Goal: Task Accomplishment & Management: Manage account settings

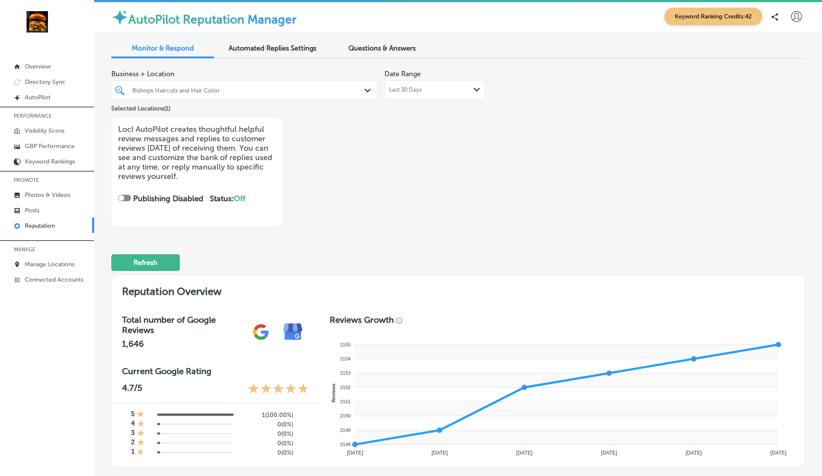
scroll to position [364, 0]
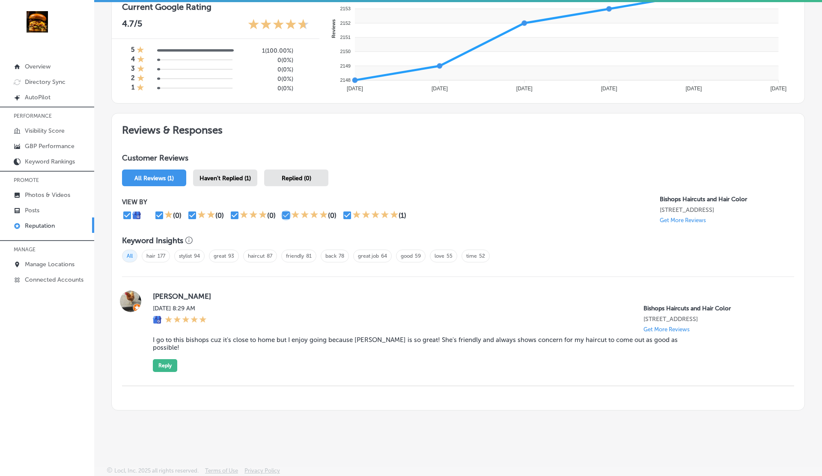
click at [283, 214] on input "checkbox" at bounding box center [286, 215] width 10 height 10
checkbox input "false"
click at [236, 213] on input "checkbox" at bounding box center [235, 215] width 10 height 10
checkbox input "false"
click at [189, 211] on input "checkbox" at bounding box center [192, 215] width 10 height 10
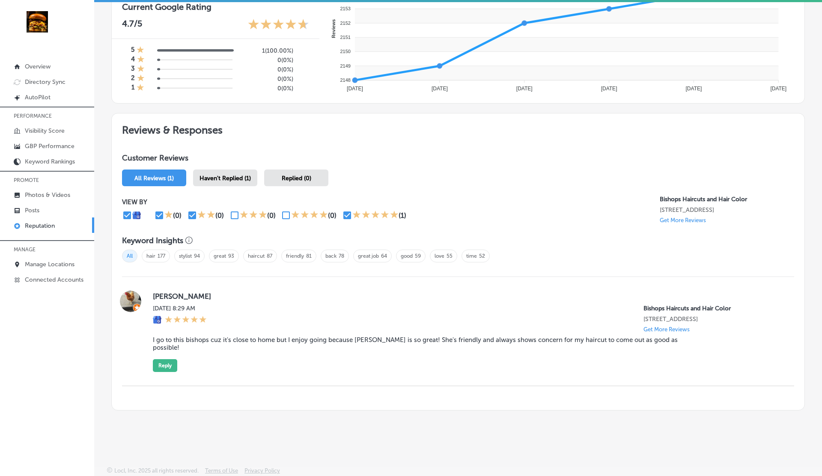
checkbox input "false"
click at [157, 213] on input "checkbox" at bounding box center [159, 215] width 10 height 10
checkbox input "false"
click at [346, 212] on input "checkbox" at bounding box center [347, 215] width 10 height 10
checkbox input "false"
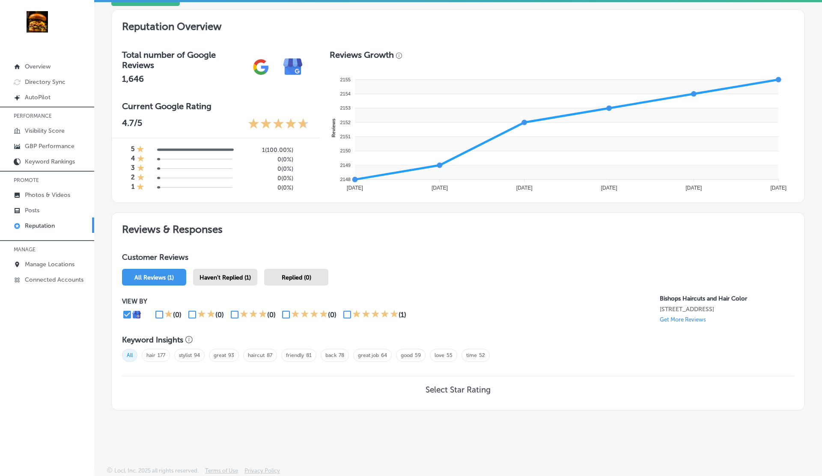
scroll to position [0, 0]
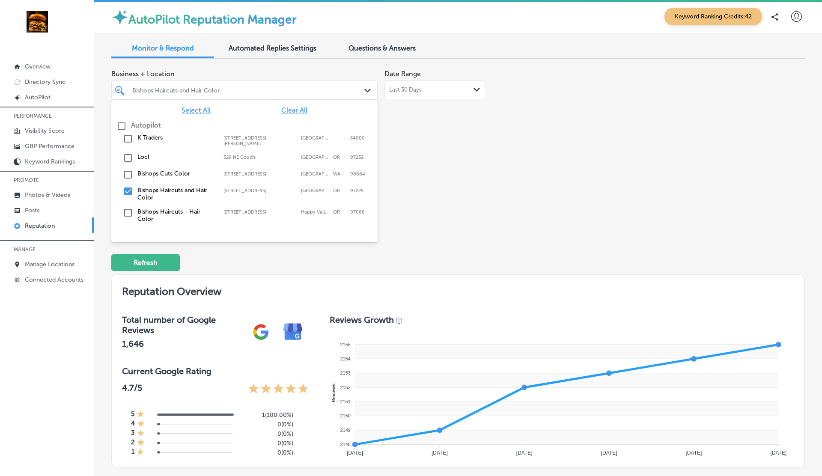
click at [214, 89] on div "Bishops Haircuts and Hair Color" at bounding box center [248, 90] width 233 height 7
click at [201, 110] on span "Select All" at bounding box center [196, 110] width 29 height 8
click at [530, 154] on div "Business + Location option [STREET_ADDRESS]. option focused, 1 of 3. 11 results…" at bounding box center [458, 146] width 694 height 161
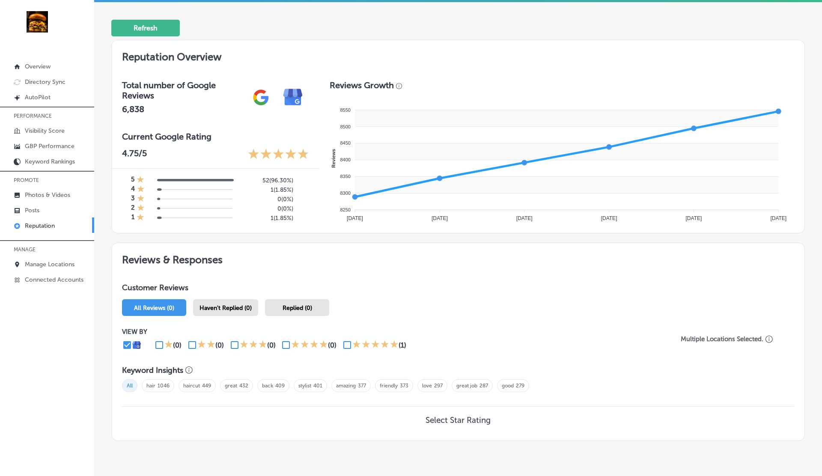
scroll to position [265, 0]
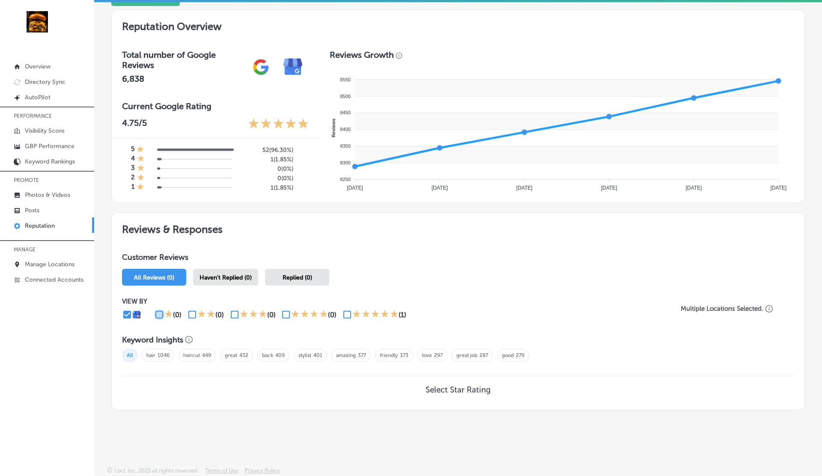
click at [160, 312] on input "checkbox" at bounding box center [159, 315] width 10 height 10
checkbox input "true"
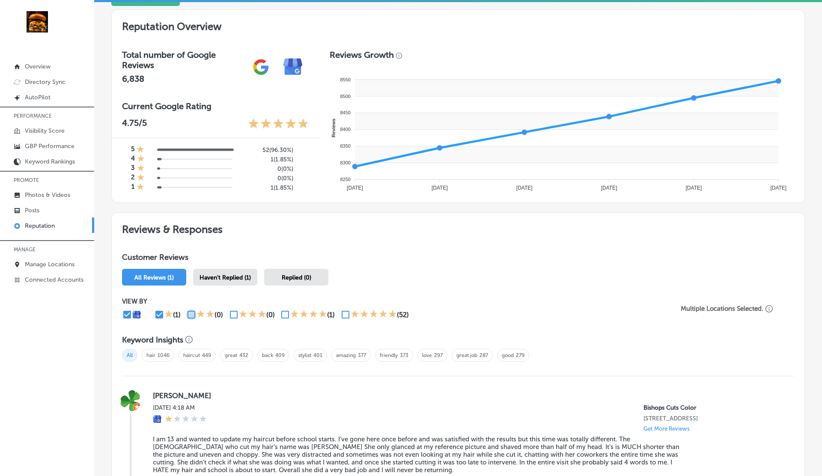
click at [192, 313] on input "checkbox" at bounding box center [191, 315] width 10 height 10
checkbox input "true"
click at [233, 313] on input "checkbox" at bounding box center [234, 315] width 10 height 10
checkbox input "true"
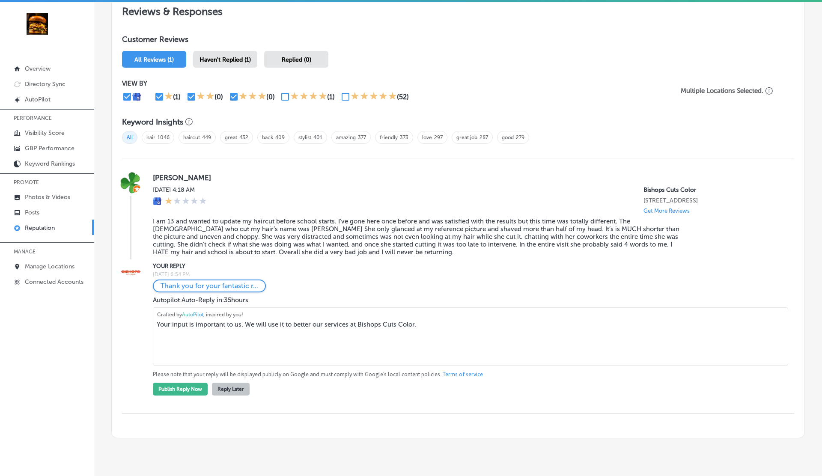
scroll to position [478, 0]
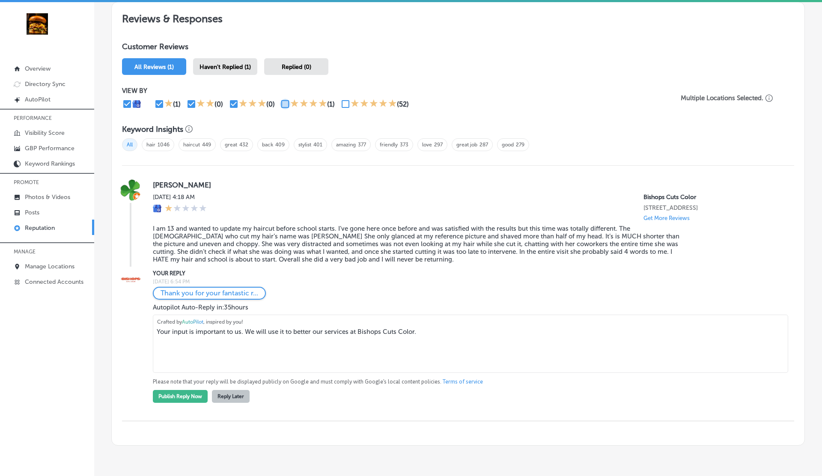
click at [283, 101] on input "checkbox" at bounding box center [285, 104] width 10 height 10
checkbox input "true"
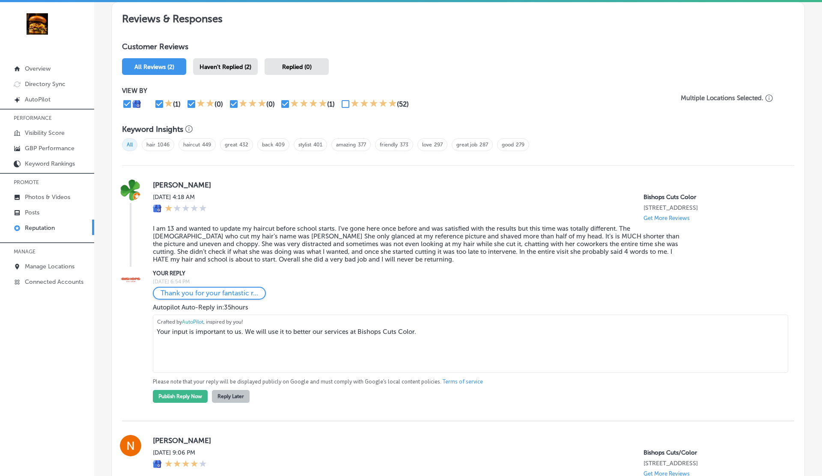
click at [163, 100] on input "checkbox" at bounding box center [159, 104] width 10 height 10
checkbox input "false"
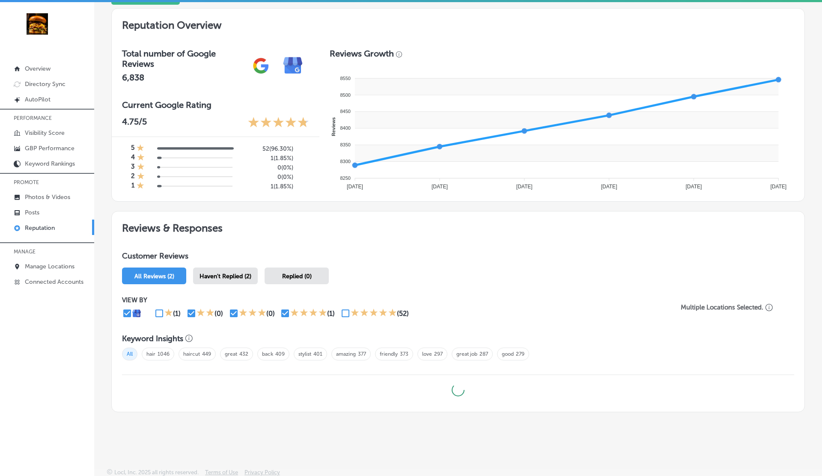
scroll to position [373, 0]
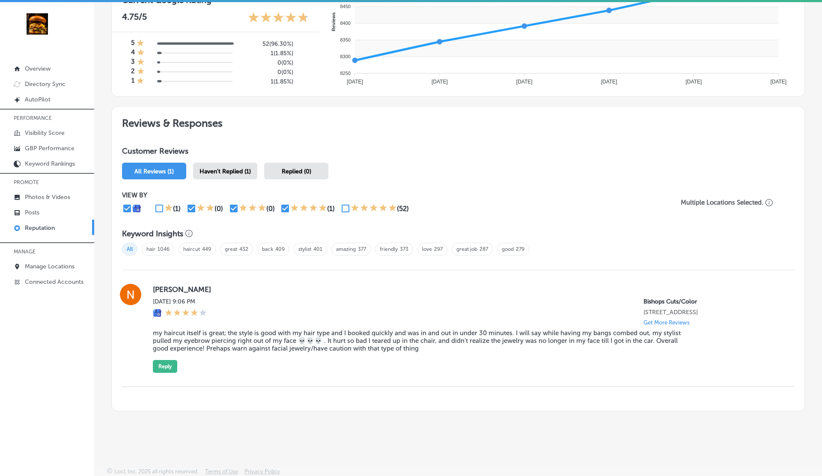
click at [190, 204] on input "checkbox" at bounding box center [191, 208] width 10 height 10
checkbox input "false"
click at [340, 206] on input "checkbox" at bounding box center [345, 208] width 10 height 10
checkbox input "true"
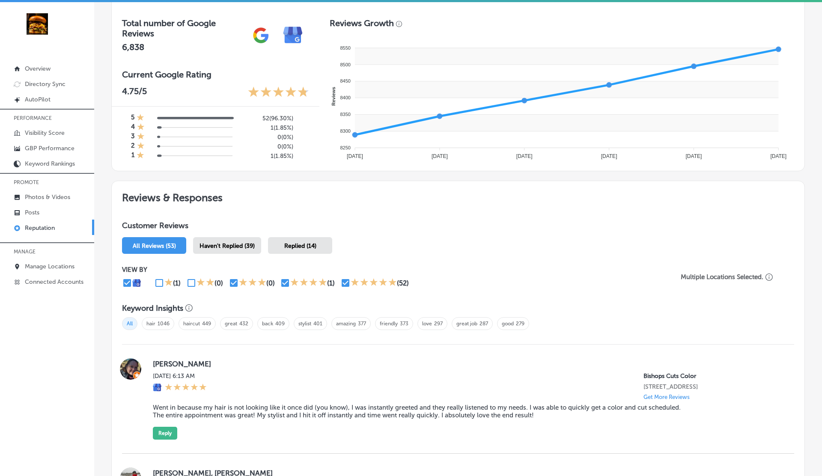
scroll to position [412, 0]
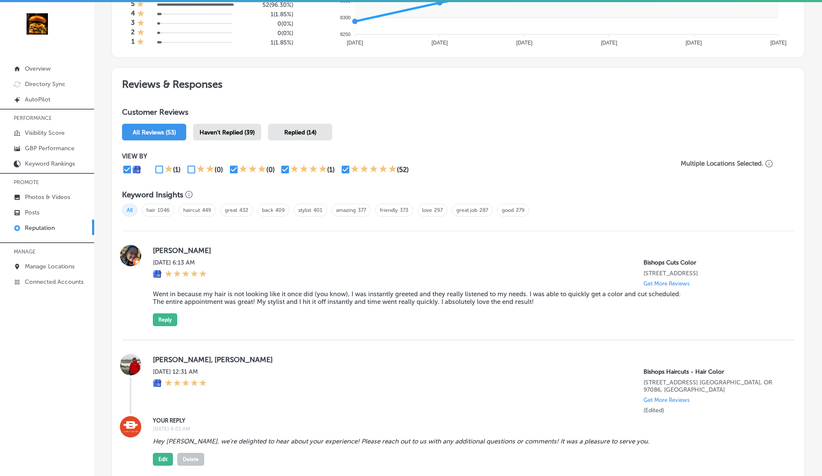
click at [229, 130] on span "Haven't Replied (39)" at bounding box center [227, 132] width 55 height 7
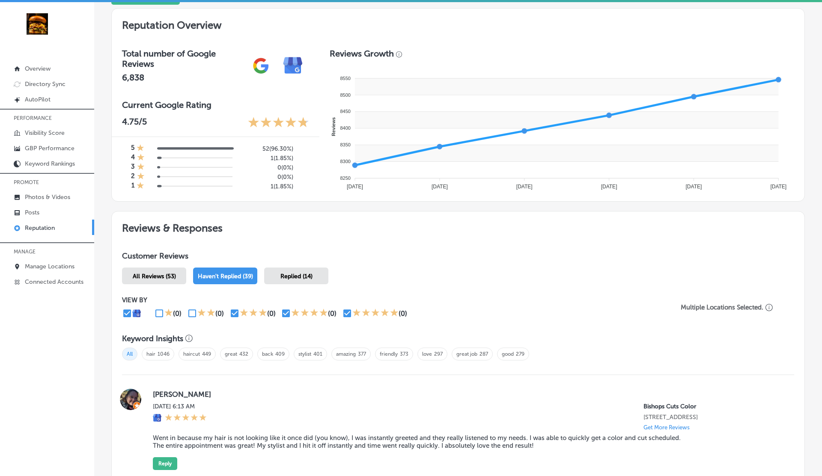
scroll to position [412, 0]
